Goal: Information Seeking & Learning: Compare options

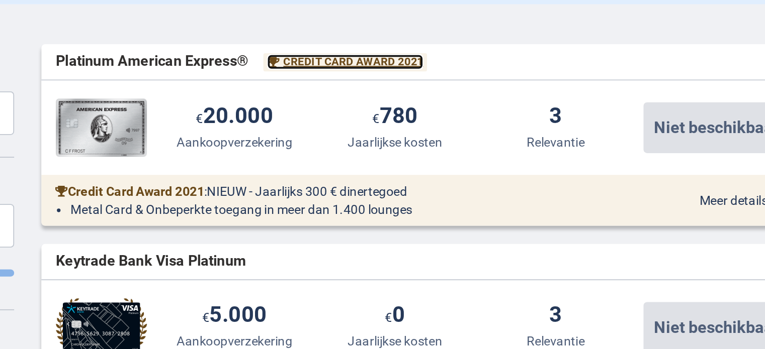
scroll to position [223, 0]
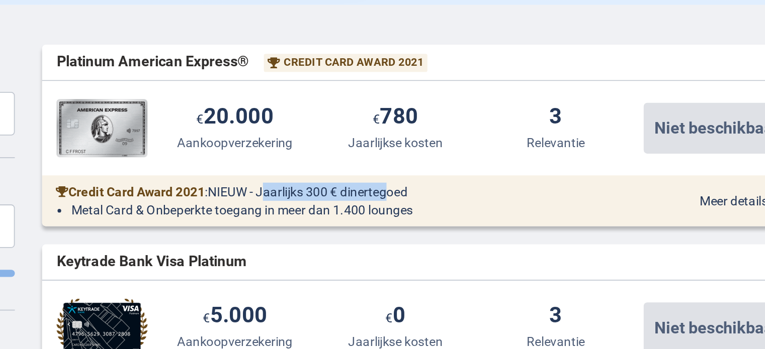
drag, startPoint x: 378, startPoint y: 173, endPoint x: 438, endPoint y: 174, distance: 60.3
click at [438, 174] on span "NIEUW - Jaarlijks 300 € dinertegoed" at bounding box center [389, 173] width 111 height 8
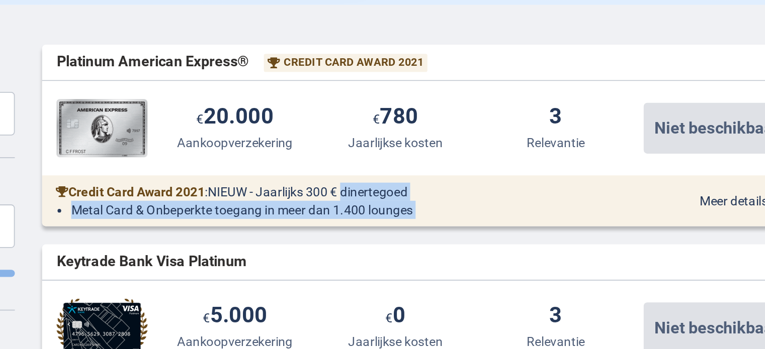
drag, startPoint x: 438, startPoint y: 174, endPoint x: 449, endPoint y: 189, distance: 18.3
click at [449, 189] on div "Credit Card Award 2021 : [GEOGRAPHIC_DATA] 300 € dinertegoed Metal Card & Onbep…" at bounding box center [456, 178] width 426 height 28
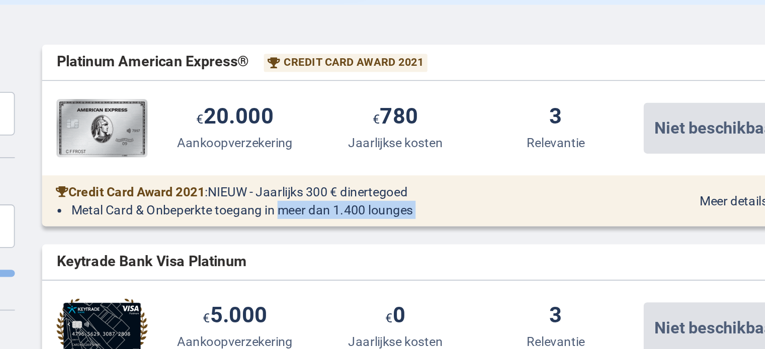
drag, startPoint x: 449, startPoint y: 189, endPoint x: 379, endPoint y: 178, distance: 71.3
click at [379, 178] on div "Credit Card Award 2021 : [GEOGRAPHIC_DATA] 300 € dinertegoed Metal Card & Onbep…" at bounding box center [456, 178] width 426 height 28
click at [379, 178] on li "Metal Card & Onbeperkte toegang in meer dan 1.400 lounges" at bounding box center [414, 183] width 310 height 10
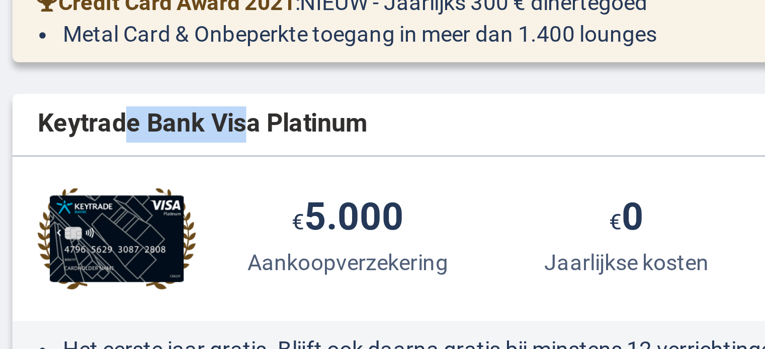
scroll to position [265, 0]
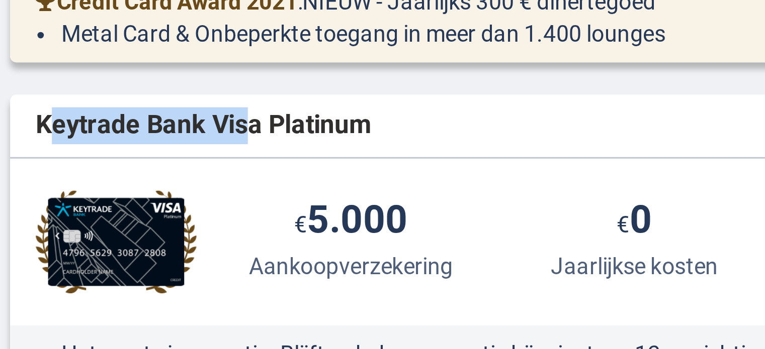
drag, startPoint x: 311, startPoint y: 170, endPoint x: 255, endPoint y: 167, distance: 56.4
click at [255, 167] on span "Keytrade Bank Visa Platinum" at bounding box center [303, 170] width 105 height 12
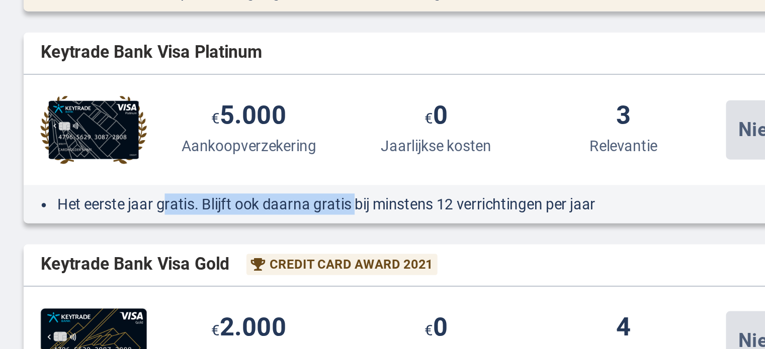
drag, startPoint x: 310, startPoint y: 241, endPoint x: 399, endPoint y: 241, distance: 89.5
click at [399, 241] on li "Het eerste jaar gratis. Blijft ook daarna gratis bij minstens 12 verrichtingen …" at bounding box center [414, 241] width 310 height 10
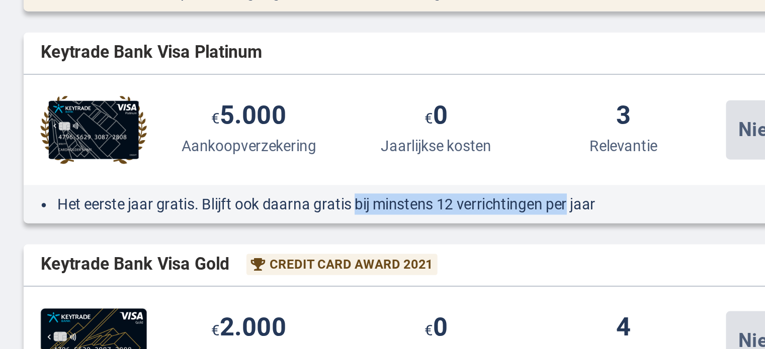
drag, startPoint x: 399, startPoint y: 241, endPoint x: 491, endPoint y: 248, distance: 92.2
click at [491, 248] on div "Het eerste jaar gratis. Blijft ook daarna gratis bij minstens 12 verrichtingen …" at bounding box center [456, 241] width 426 height 18
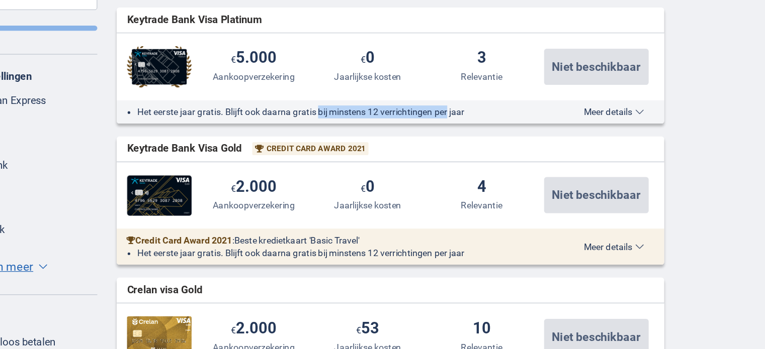
scroll to position [342, 0]
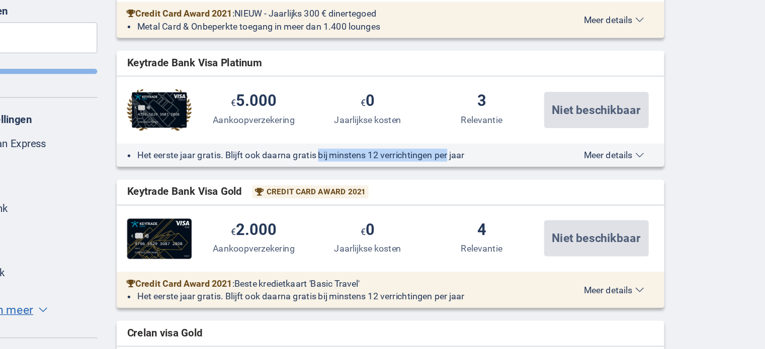
click at [642, 167] on span "Meer details" at bounding box center [630, 164] width 47 height 7
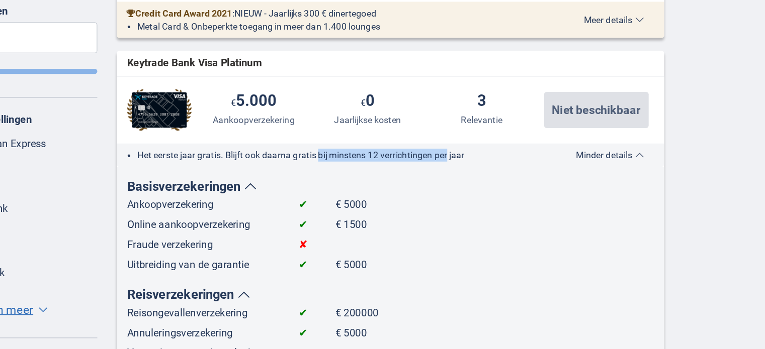
click at [642, 167] on span "Minder details" at bounding box center [627, 164] width 53 height 7
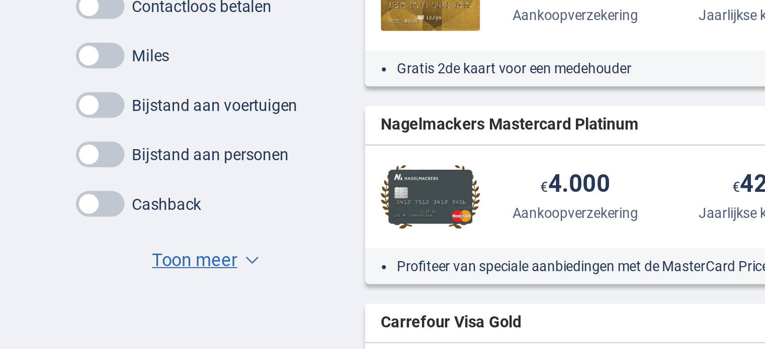
scroll to position [511, 0]
click at [168, 302] on span "Toon meer" at bounding box center [156, 304] width 43 height 13
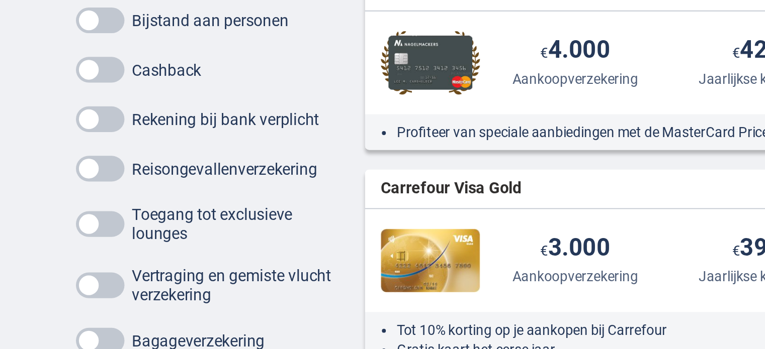
scroll to position [580, 0]
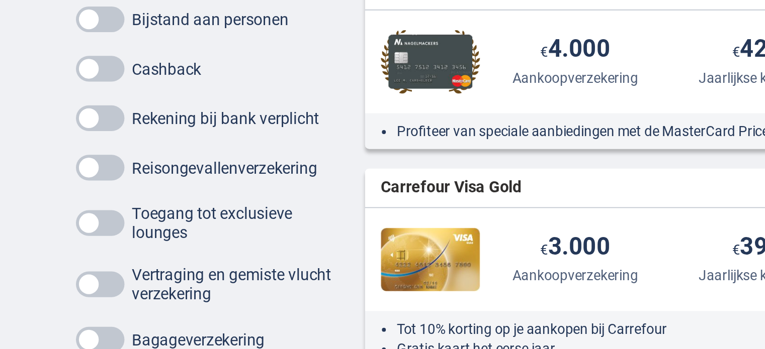
click at [104, 207] on span at bounding box center [108, 206] width 25 height 13
click at [0, 0] on input "checkbox" at bounding box center [0, 0] width 0 height 0
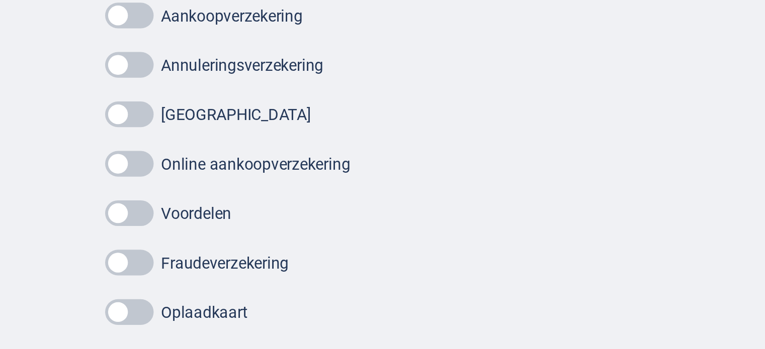
scroll to position [772, 0]
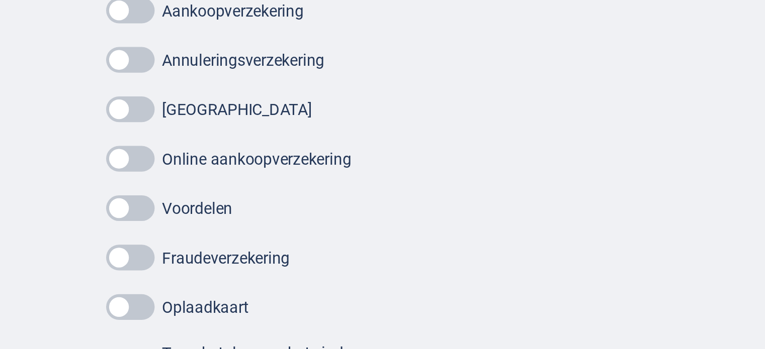
click at [107, 222] on span at bounding box center [108, 227] width 25 height 13
click at [0, 0] on input "checkbox" at bounding box center [0, 0] width 0 height 0
click at [103, 276] on span at bounding box center [108, 277] width 25 height 13
click at [0, 0] on input "checkbox" at bounding box center [0, 0] width 0 height 0
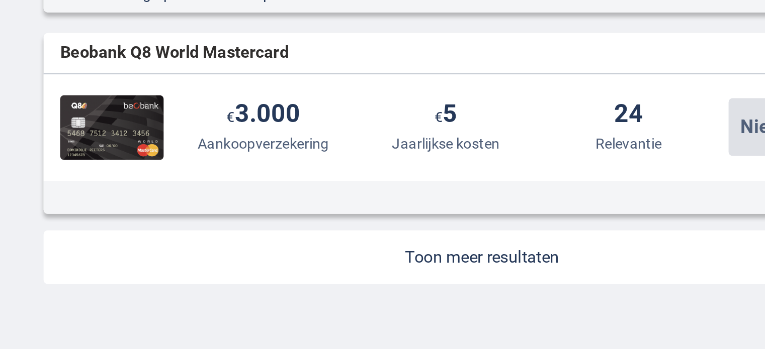
scroll to position [1283, 0]
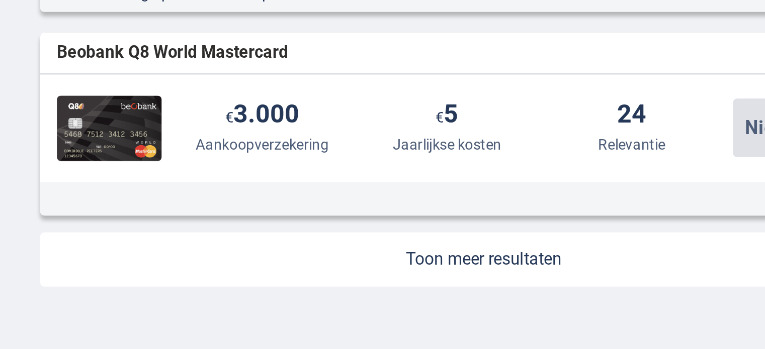
click at [415, 190] on link at bounding box center [456, 194] width 426 height 26
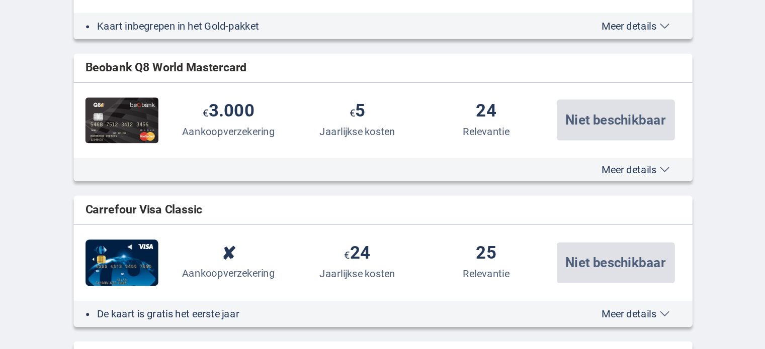
scroll to position [1329, 0]
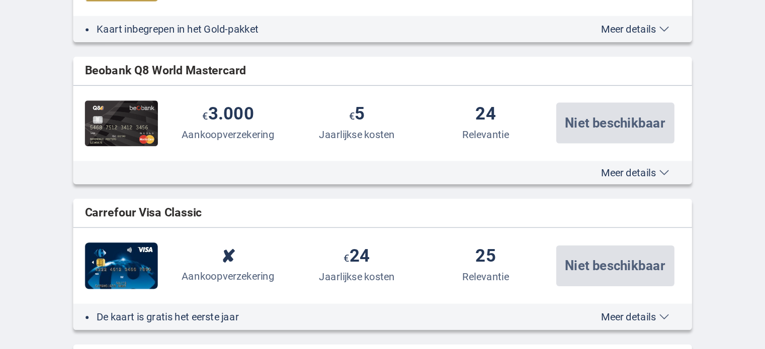
click at [633, 121] on span "Meer details" at bounding box center [630, 119] width 47 height 7
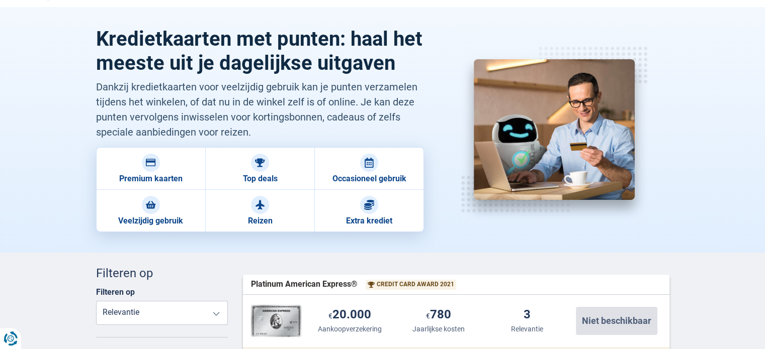
scroll to position [18, 0]
